Goal: Task Accomplishment & Management: Use online tool/utility

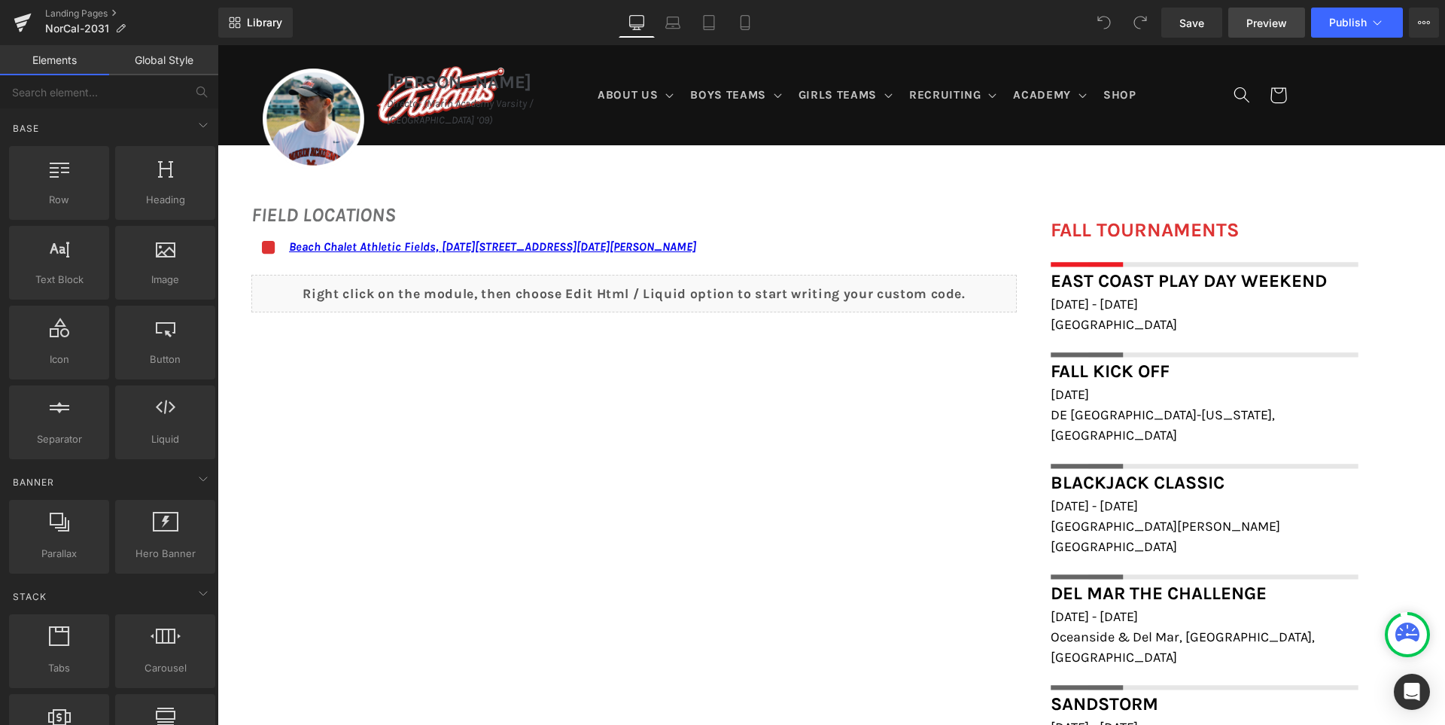
click at [1285, 26] on span "Preview" at bounding box center [1266, 23] width 41 height 16
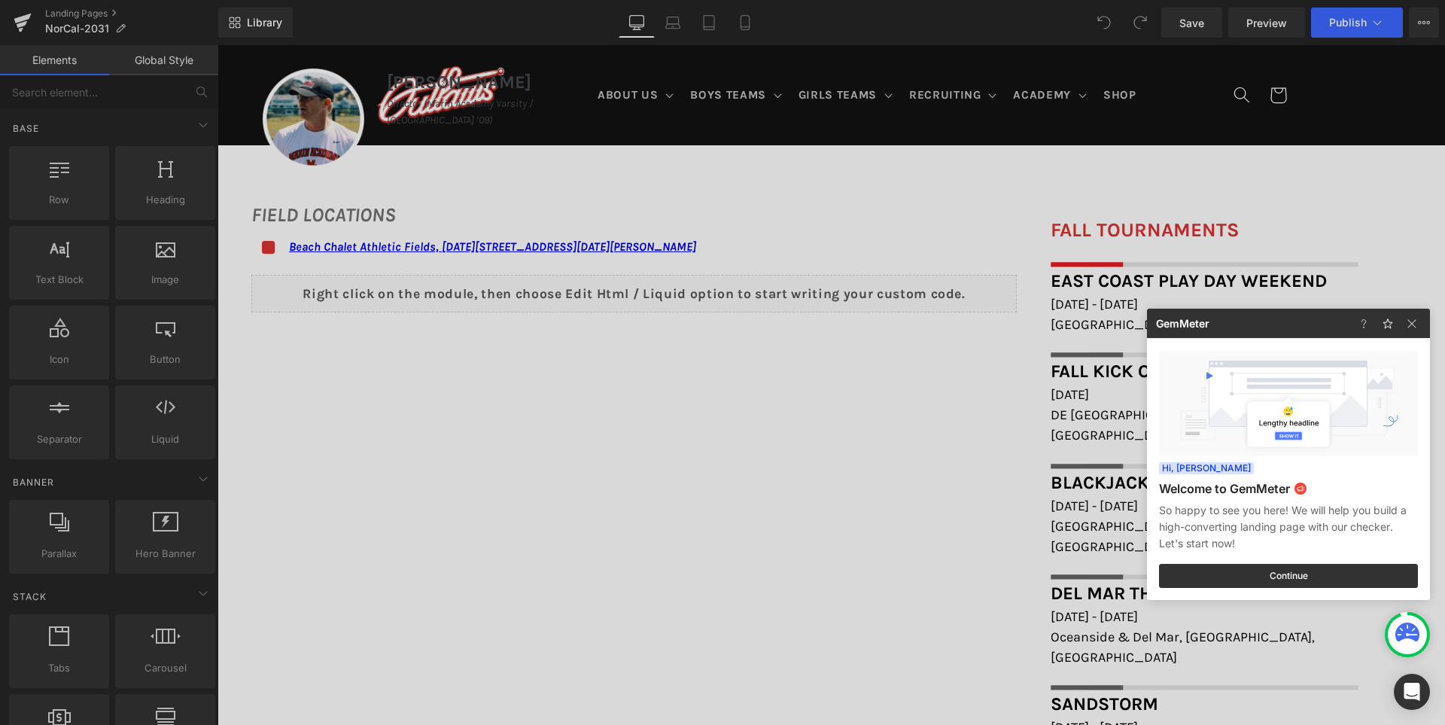
click at [0, 0] on div at bounding box center [0, 0] width 0 height 0
click at [0, 0] on img at bounding box center [0, 0] width 0 height 0
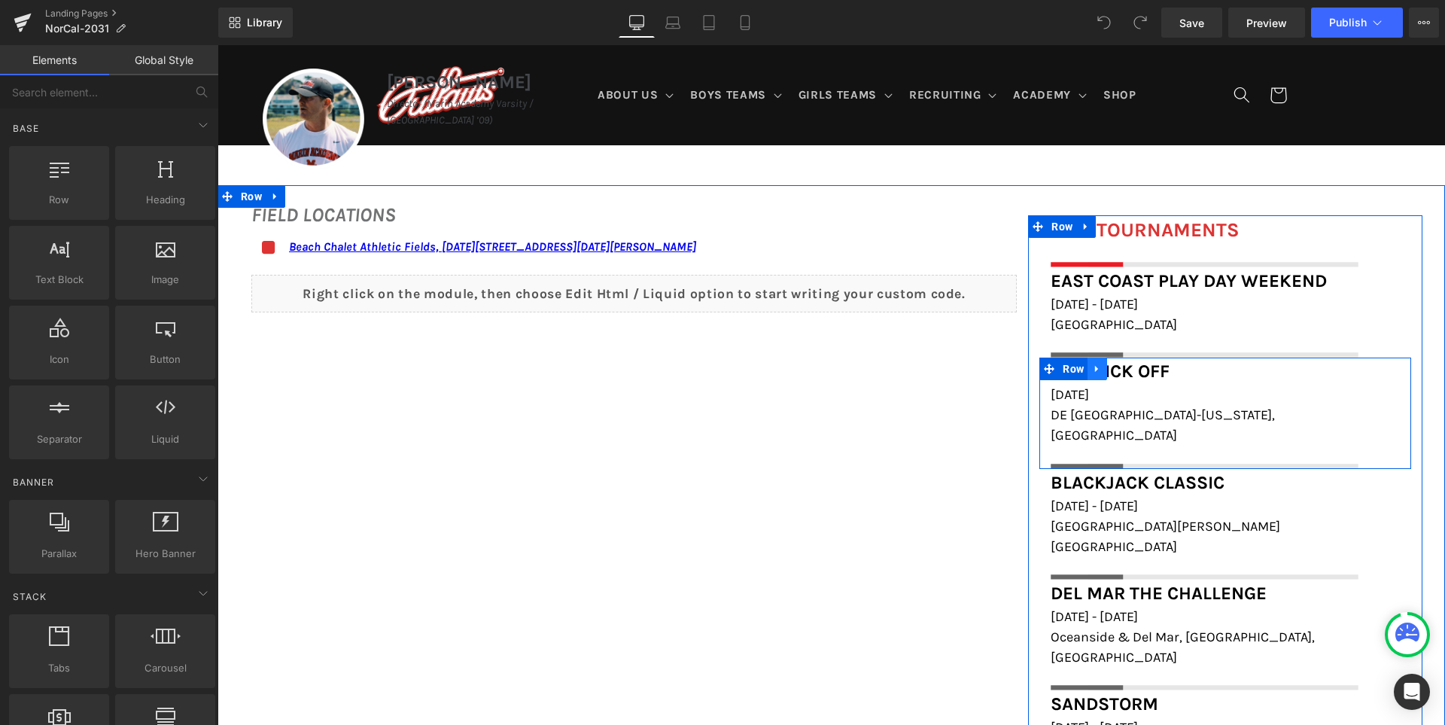
click at [1092, 369] on icon at bounding box center [1097, 368] width 11 height 11
click at [1134, 370] on icon at bounding box center [1136, 368] width 11 height 11
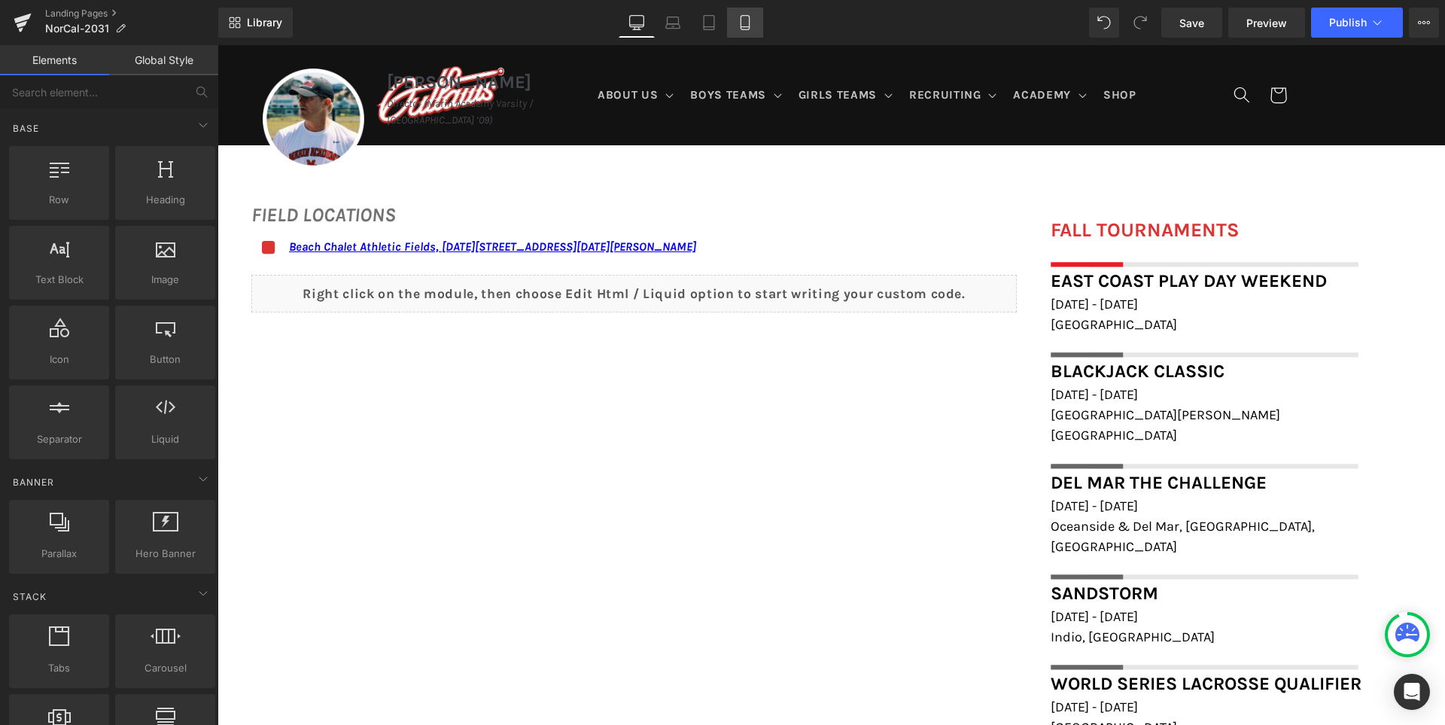
click at [749, 28] on icon at bounding box center [744, 23] width 8 height 14
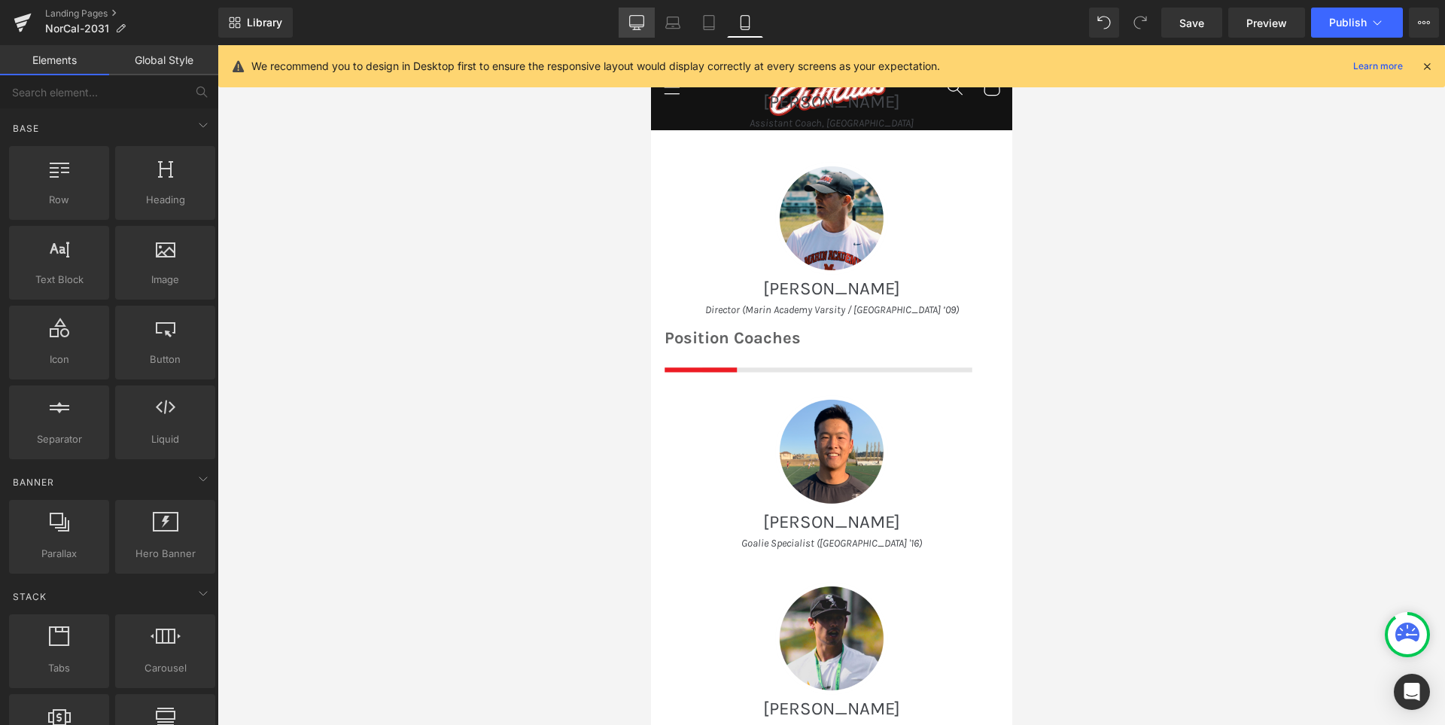
click at [647, 23] on link "Desktop" at bounding box center [636, 23] width 36 height 30
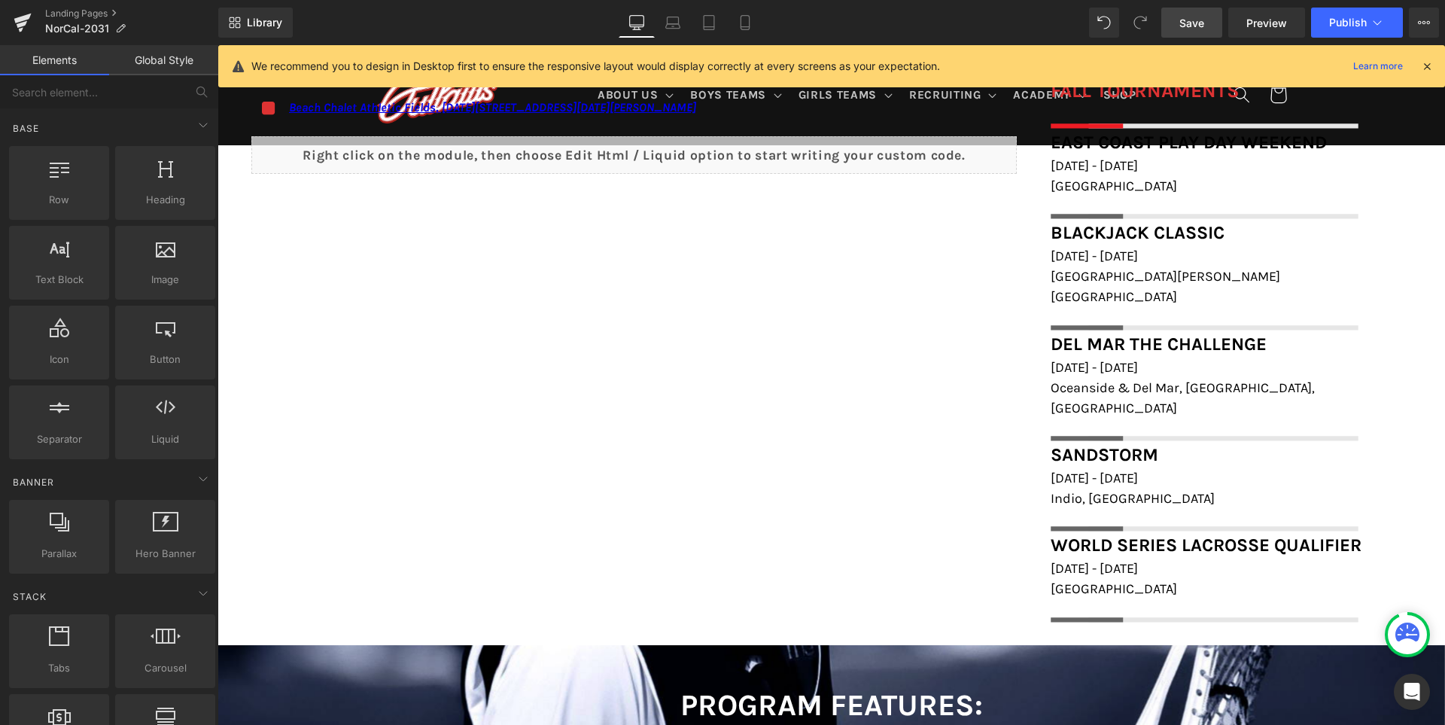
scroll to position [1192, 0]
click at [1193, 16] on span "Save" at bounding box center [1191, 23] width 25 height 16
click at [1340, 21] on span "Publish" at bounding box center [1348, 23] width 38 height 12
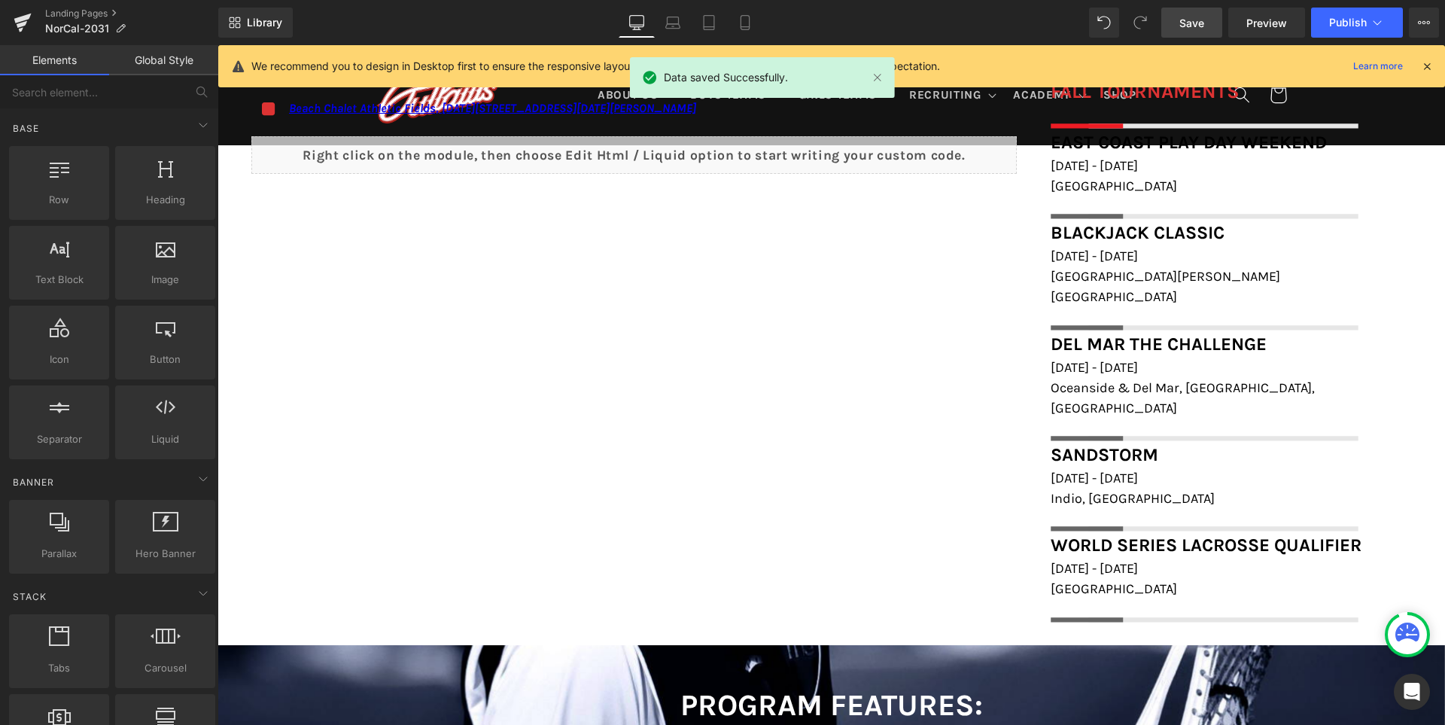
click at [1427, 65] on icon at bounding box center [1427, 66] width 14 height 14
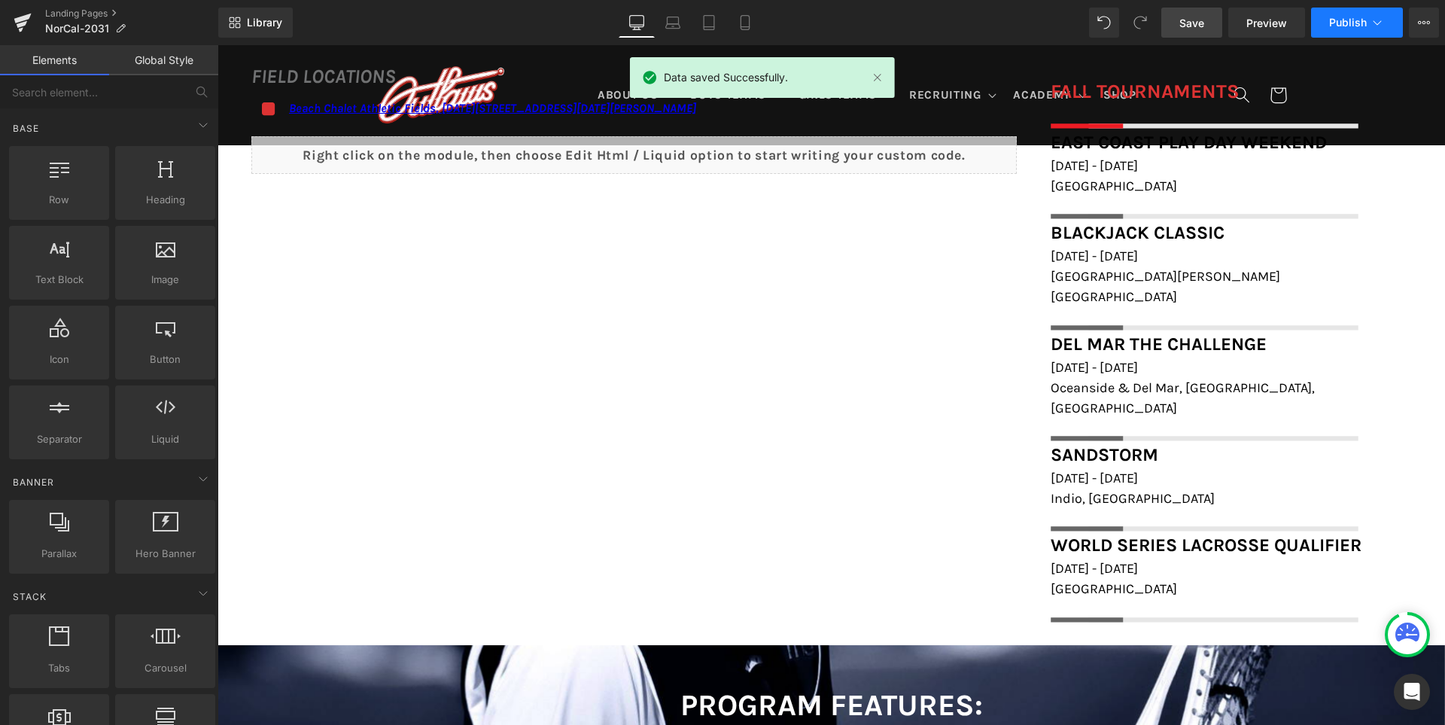
click at [1346, 26] on span "Publish" at bounding box center [1348, 23] width 38 height 12
